Goal: Task Accomplishment & Management: Use online tool/utility

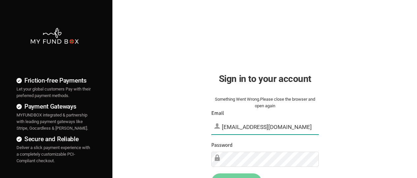
type input "[EMAIL_ADDRESS][DOMAIN_NAME]"
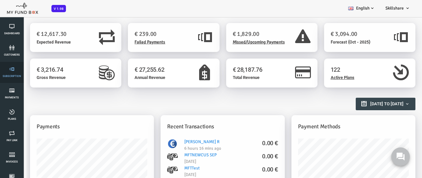
click at [12, 73] on link "Subscription" at bounding box center [12, 72] width 20 height 21
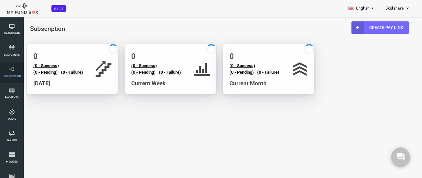
select select "100"
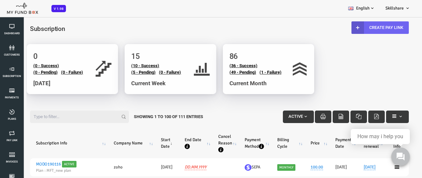
click at [362, 27] on link "Create Pay Link" at bounding box center [363, 27] width 57 height 13
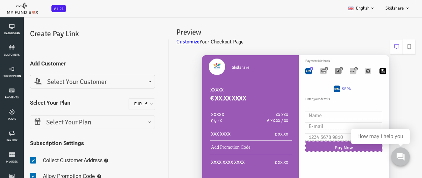
click at [75, 82] on span "Select Your Customer" at bounding box center [75, 82] width 116 height 10
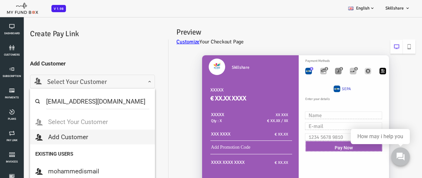
type input "minf4orce@gmail.com"
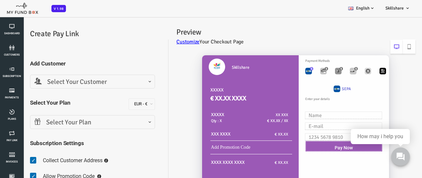
click at [108, 133] on fieldset "Add Customer Select Your Customer Add Customer mohammedismail s (fitix17942@nau…" at bounding box center [75, 140] width 125 height 175
click at [83, 81] on span "Select Your Customer" at bounding box center [75, 82] width 116 height 10
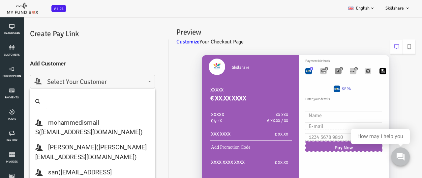
scroll to position [66, 0]
